Goal: Task Accomplishment & Management: Use online tool/utility

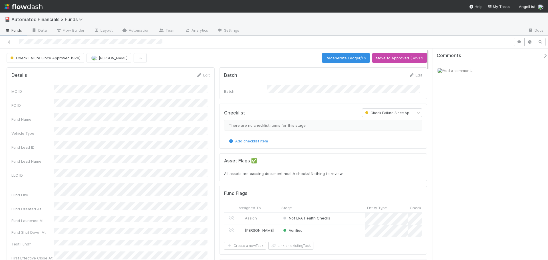
click at [10, 42] on icon at bounding box center [10, 42] width 6 height 4
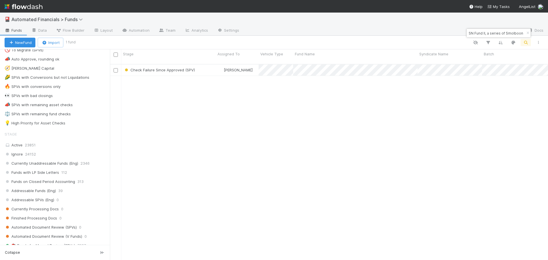
scroll to position [400, 0]
click at [35, 116] on div "⚖️ SPVs with remaining fund checks" at bounding box center [38, 115] width 66 height 7
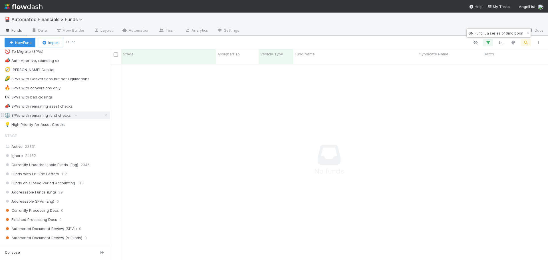
scroll to position [192, 434]
click at [527, 33] on icon "button" at bounding box center [528, 32] width 6 height 3
click at [488, 43] on icon "button" at bounding box center [488, 42] width 6 height 5
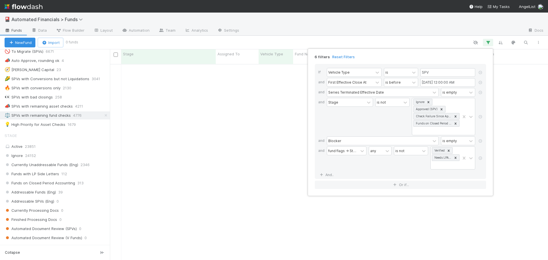
click at [488, 43] on div "6 filters Reset Filters If Vehicle Type is SPV and First Effective Close At is …" at bounding box center [274, 130] width 548 height 260
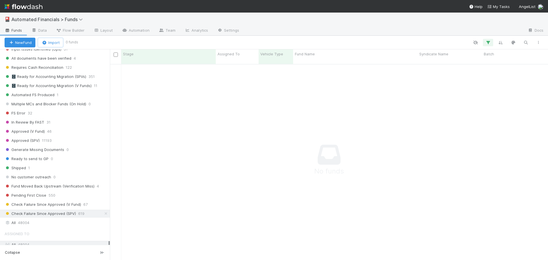
scroll to position [685, 0]
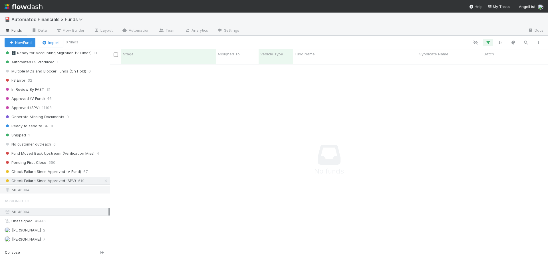
click at [25, 191] on span "48004" at bounding box center [23, 189] width 11 height 7
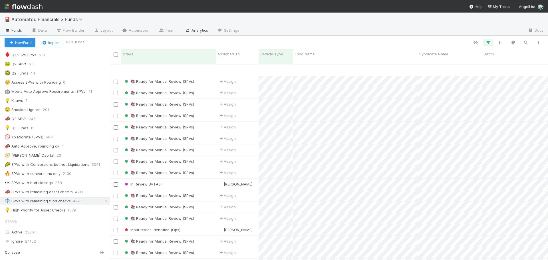
scroll to position [29, 0]
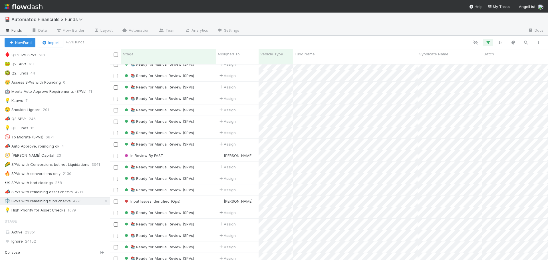
click at [174, 8] on nav "Help My Tasks AngelList" at bounding box center [274, 6] width 548 height 13
click at [144, 15] on div "🎴 Automated Financials > Funds" at bounding box center [274, 20] width 548 height 14
click at [438, 20] on div "🎴 Automated Financials > Funds" at bounding box center [274, 20] width 548 height 14
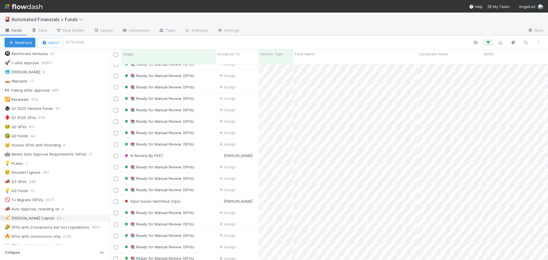
scroll to position [285, 0]
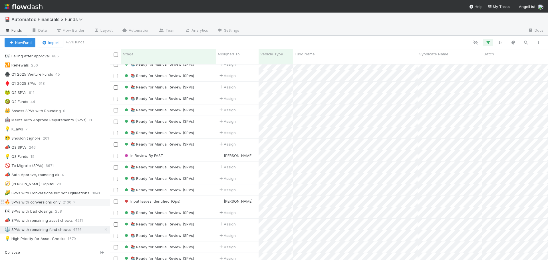
click at [38, 204] on div "🔥 SPVs with conversions only" at bounding box center [33, 202] width 56 height 7
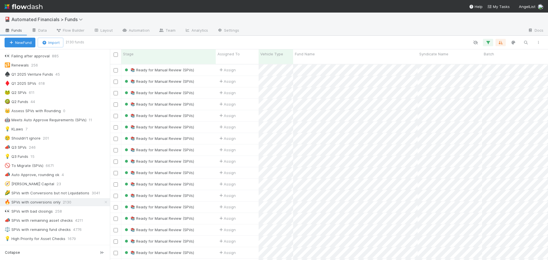
scroll to position [343, 0]
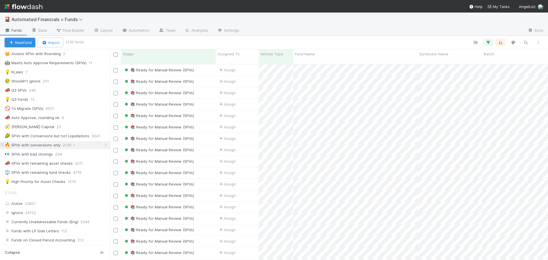
click at [38, 145] on div "🔥 SPVs with conversions only" at bounding box center [33, 145] width 56 height 7
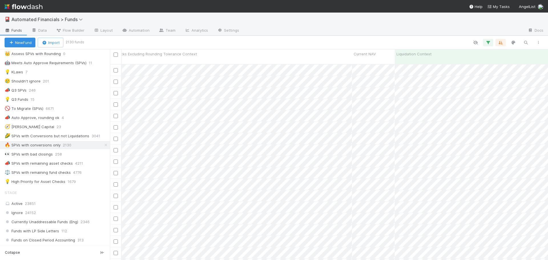
scroll to position [0, 8924]
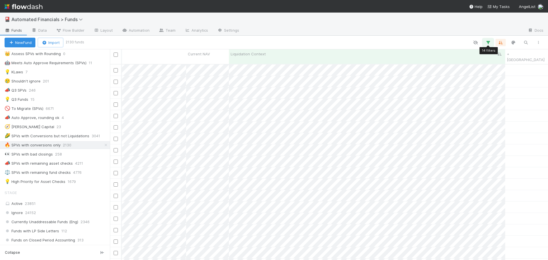
click at [488, 42] on icon "button" at bounding box center [488, 42] width 6 height 5
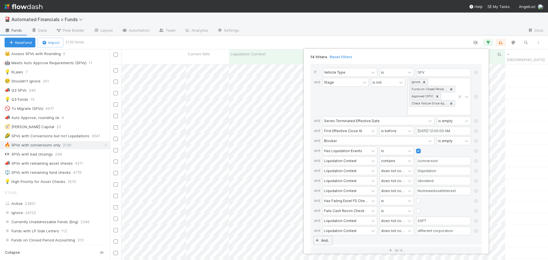
click at [326, 242] on link "And.." at bounding box center [323, 240] width 18 height 8
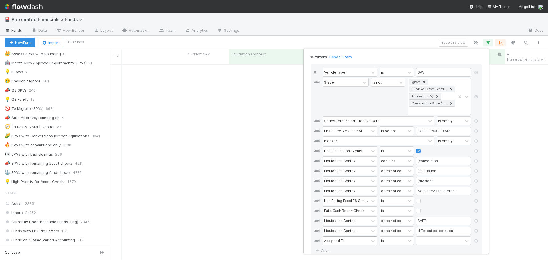
click at [330, 240] on div "Assigned To" at bounding box center [334, 240] width 21 height 5
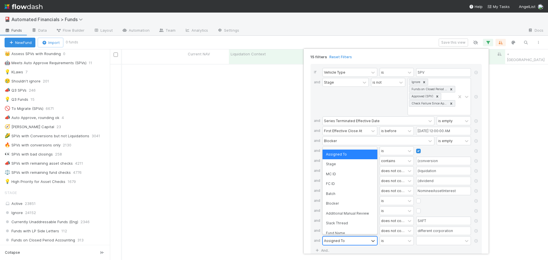
scroll to position [192, 434]
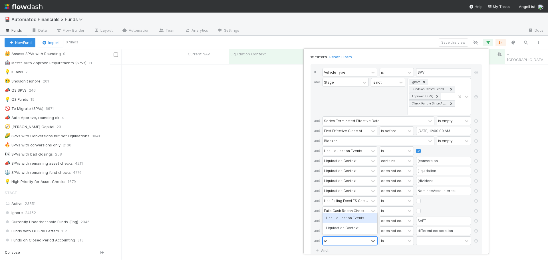
type input "liquidat"
click at [344, 228] on div "Liquidation Context" at bounding box center [350, 228] width 55 height 10
click at [420, 242] on input "text" at bounding box center [443, 241] width 55 height 9
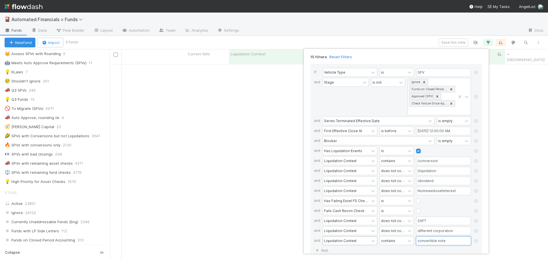
type input "convertible note"
click at [366, 101] on div "Stage" at bounding box center [346, 96] width 46 height 37
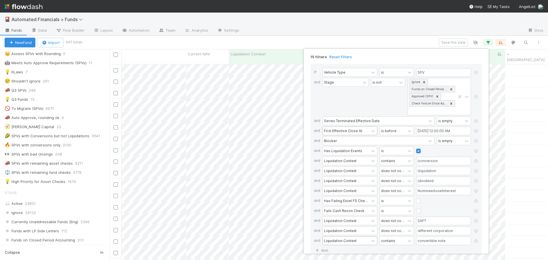
scroll to position [196, 434]
click at [337, 44] on div "15 filters Reset Filters If Vehicle Type is SPV and Stage is not Ignore Funds o…" at bounding box center [274, 130] width 548 height 260
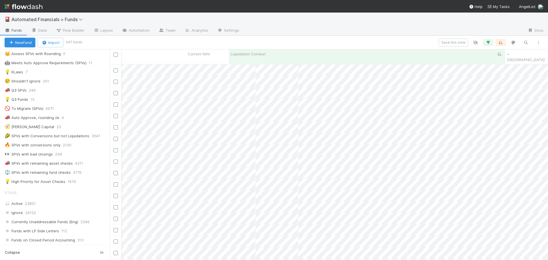
scroll to position [0, 8838]
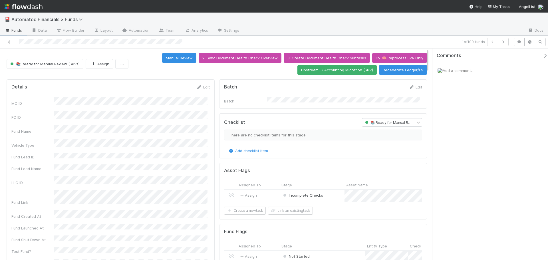
click at [10, 41] on icon at bounding box center [10, 42] width 6 height 4
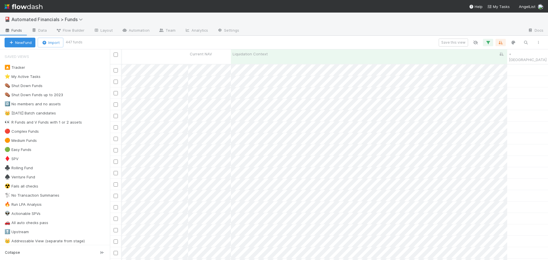
scroll to position [0, 8920]
click at [487, 43] on icon "button" at bounding box center [488, 42] width 6 height 5
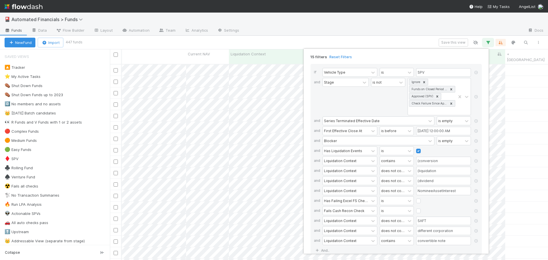
scroll to position [18, 0]
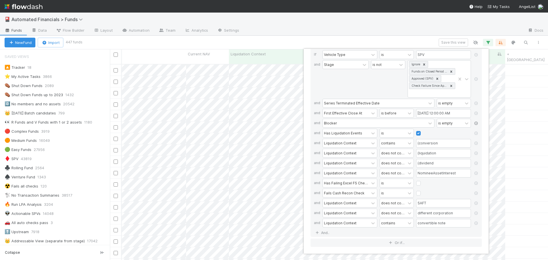
click at [476, 124] on icon at bounding box center [476, 123] width 6 height 3
type input "(liquidation"
type input "(dividend"
type input "NomineeAssetInterest"
type input "different corporation"
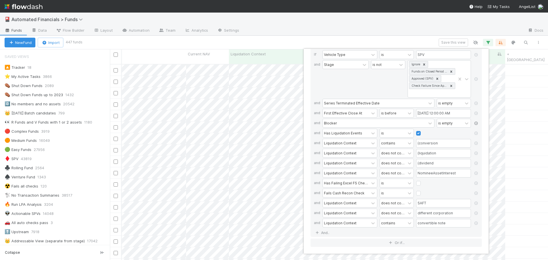
type input "convertible note"
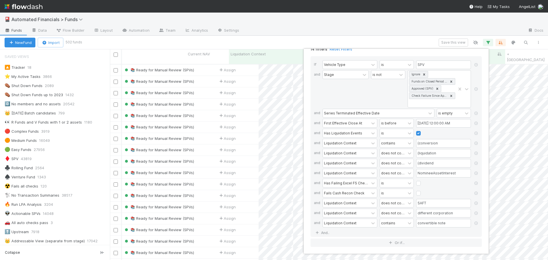
scroll to position [196, 434]
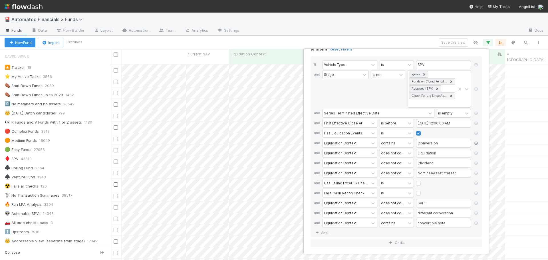
click at [475, 143] on icon at bounding box center [476, 143] width 6 height 3
type input "(dividend"
type input "NomineeAssetInterest"
type input "convertible note"
type input "(liquidation"
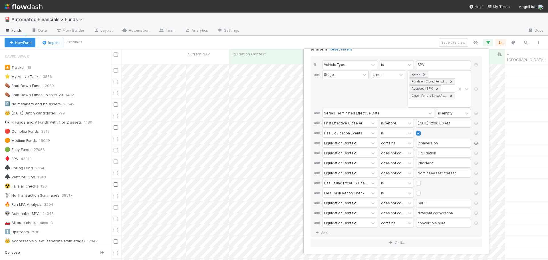
type input "different corporation"
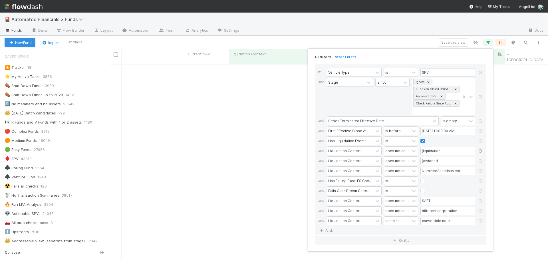
scroll to position [0, 0]
click at [480, 150] on icon at bounding box center [481, 150] width 6 height 3
type input "NomineeAssetInterest"
type input "(dividend"
type input "convertible note"
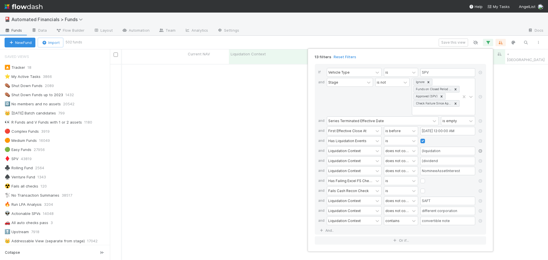
type input "different corporation"
click at [480, 151] on icon at bounding box center [481, 150] width 6 height 3
type input "NomineeAssetInterest"
type input "convertible note"
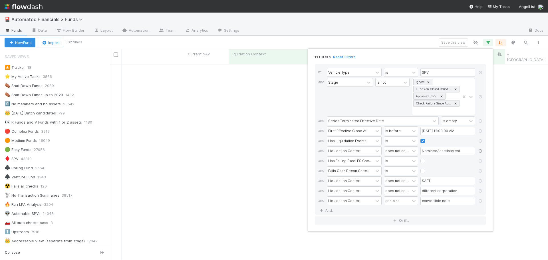
click at [480, 152] on icon at bounding box center [481, 150] width 6 height 3
type input "convertible note"
click at [480, 152] on icon at bounding box center [481, 150] width 6 height 3
type input "convertible note"
click at [480, 152] on icon at bounding box center [481, 150] width 6 height 3
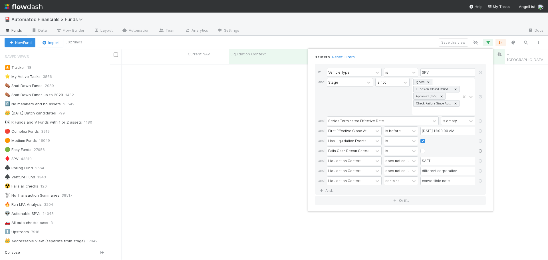
type input "convertible note"
click at [480, 152] on icon at bounding box center [481, 150] width 6 height 3
type input "convertible note"
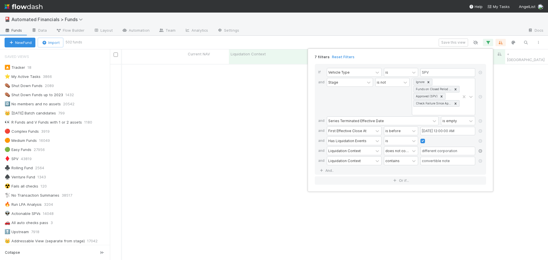
click at [480, 152] on icon at bounding box center [481, 150] width 6 height 3
type input "convertible note"
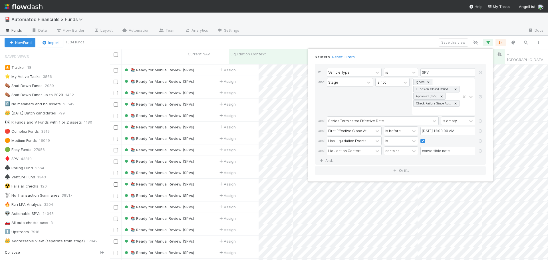
scroll to position [196, 434]
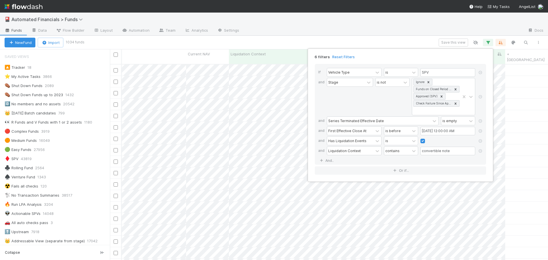
drag, startPoint x: 383, startPoint y: 41, endPoint x: 358, endPoint y: 47, distance: 26.5
click at [383, 41] on div "6 filters Reset Filters If Vehicle Type is SPV and Stage is not Ignore Funds on…" at bounding box center [274, 130] width 548 height 260
click at [305, 38] on div "6 filters Reset Filters If Vehicle Type is SPV and Stage is not Ignore Funds on…" at bounding box center [274, 130] width 548 height 260
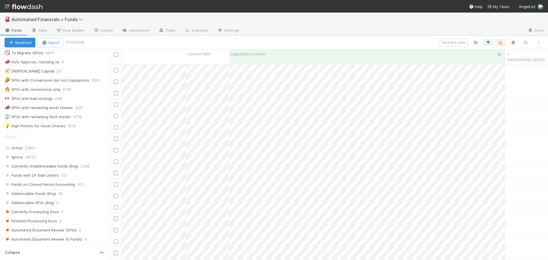
scroll to position [400, 0]
click at [55, 89] on div "🔥 SPVs with conversions only" at bounding box center [33, 88] width 56 height 7
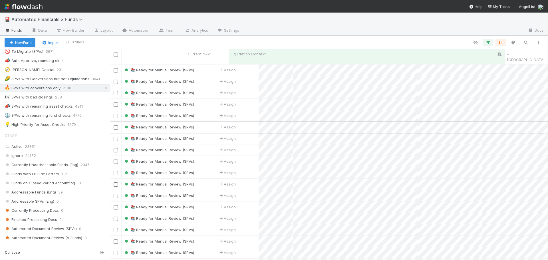
scroll to position [196, 434]
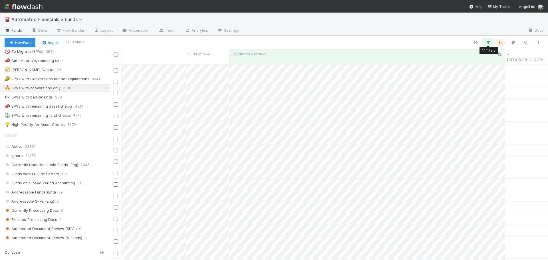
click at [489, 44] on icon "button" at bounding box center [488, 42] width 6 height 5
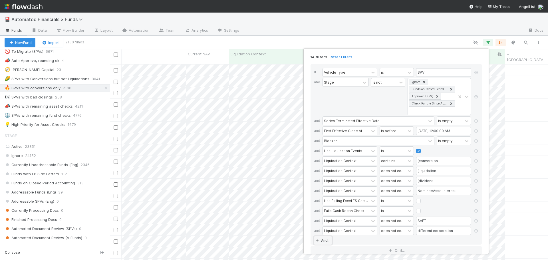
click at [327, 242] on link "And.." at bounding box center [323, 240] width 18 height 8
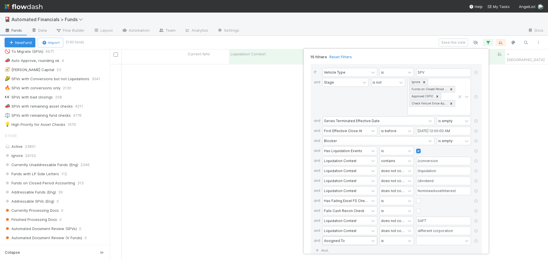
click at [335, 241] on div "Assigned To" at bounding box center [334, 240] width 21 height 5
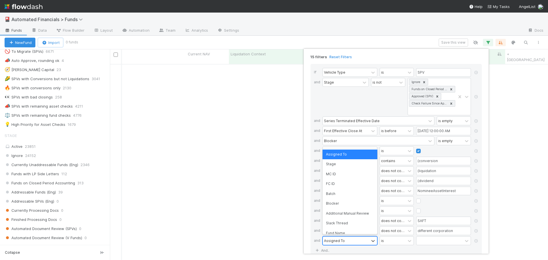
scroll to position [192, 434]
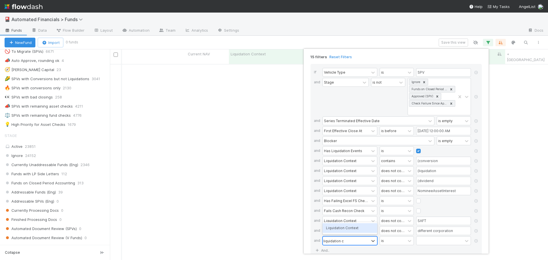
type input "liquidation con"
click at [351, 228] on div "Liquidation Context" at bounding box center [350, 228] width 55 height 10
click at [432, 242] on input "text" at bounding box center [443, 241] width 55 height 9
type input "convertible note"
click at [385, 57] on div "15 filters Reset Filters" at bounding box center [396, 55] width 180 height 8
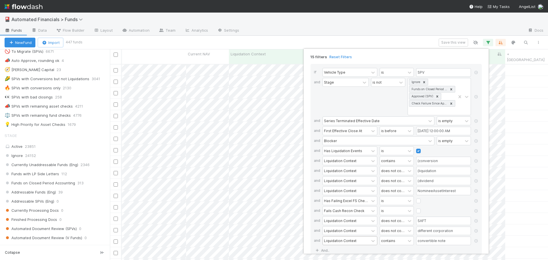
scroll to position [196, 434]
click at [376, 41] on div "15 filters Reset Filters If Vehicle Type is SPV and Stage is not Ignore Funds o…" at bounding box center [274, 130] width 548 height 260
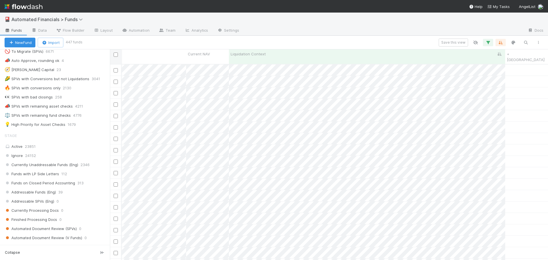
click at [115, 56] on input "checkbox" at bounding box center [116, 55] width 4 height 4
checkbox input "true"
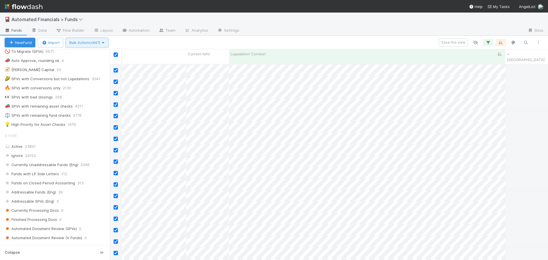
click at [86, 43] on span "Bulk Actions (447)" at bounding box center [86, 42] width 35 height 5
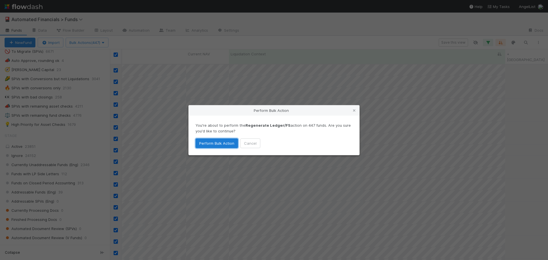
click at [224, 144] on button "Perform Bulk Action" at bounding box center [217, 143] width 43 height 10
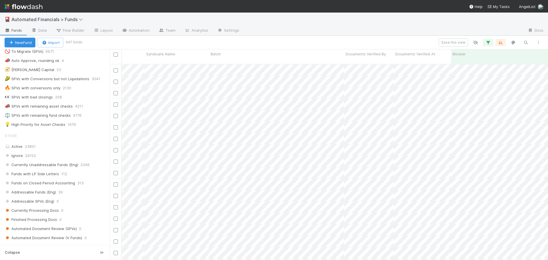
scroll to position [0, 0]
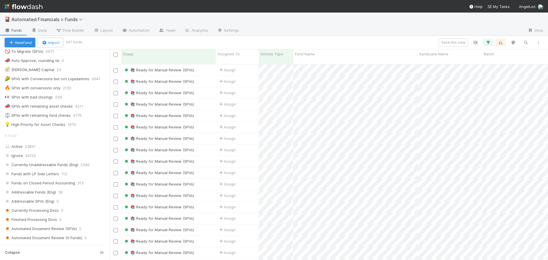
click at [281, 15] on div "🎴 Automated Financials > Funds" at bounding box center [274, 20] width 548 height 14
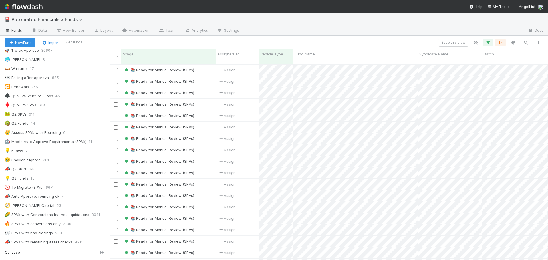
scroll to position [240, 0]
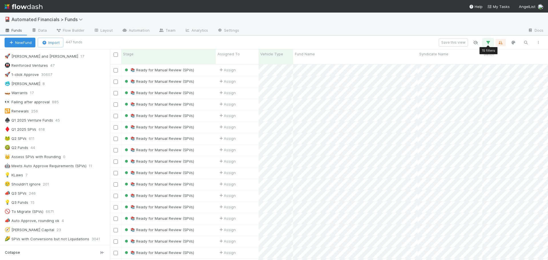
click at [489, 42] on icon "button" at bounding box center [488, 42] width 6 height 5
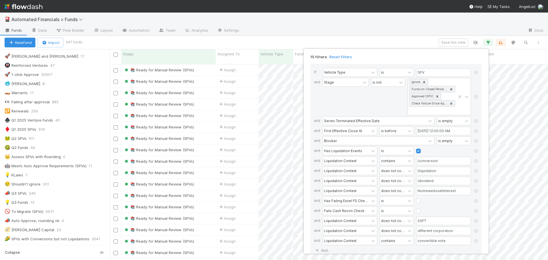
click at [398, 40] on div "15 filters Reset Filters If Vehicle Type is SPV and Stage is not Ignore Funds o…" at bounding box center [274, 130] width 548 height 260
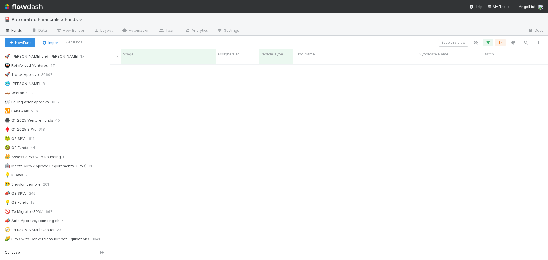
scroll to position [0, 0]
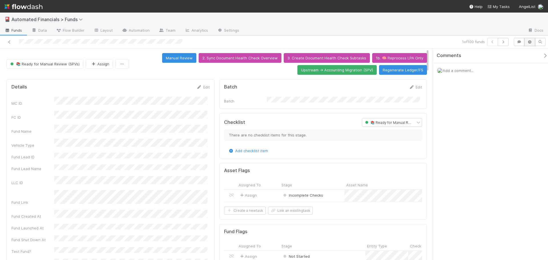
click at [528, 44] on button "button" at bounding box center [529, 42] width 11 height 8
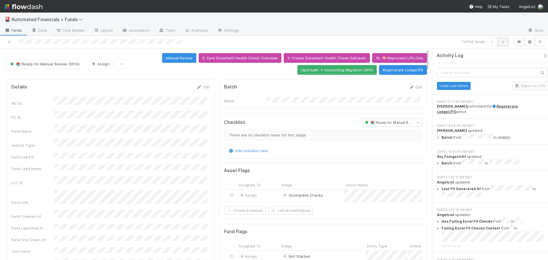
click at [505, 43] on icon "button" at bounding box center [503, 41] width 6 height 3
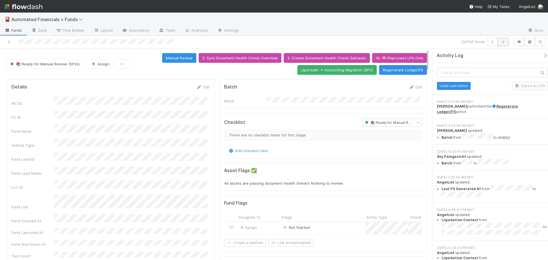
click at [503, 42] on icon "button" at bounding box center [503, 41] width 6 height 3
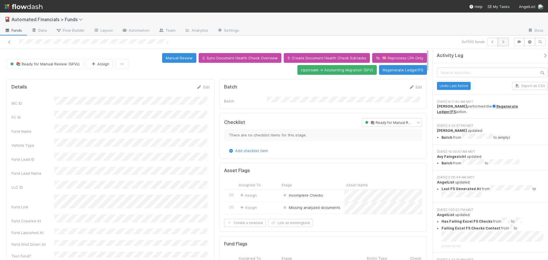
click at [503, 42] on icon "button" at bounding box center [503, 41] width 6 height 3
click at [9, 41] on icon at bounding box center [10, 42] width 6 height 4
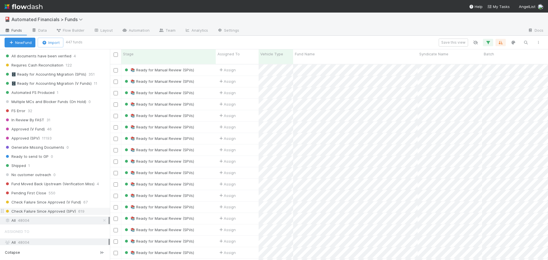
scroll to position [483, 0]
